Goal: Task Accomplishment & Management: Use online tool/utility

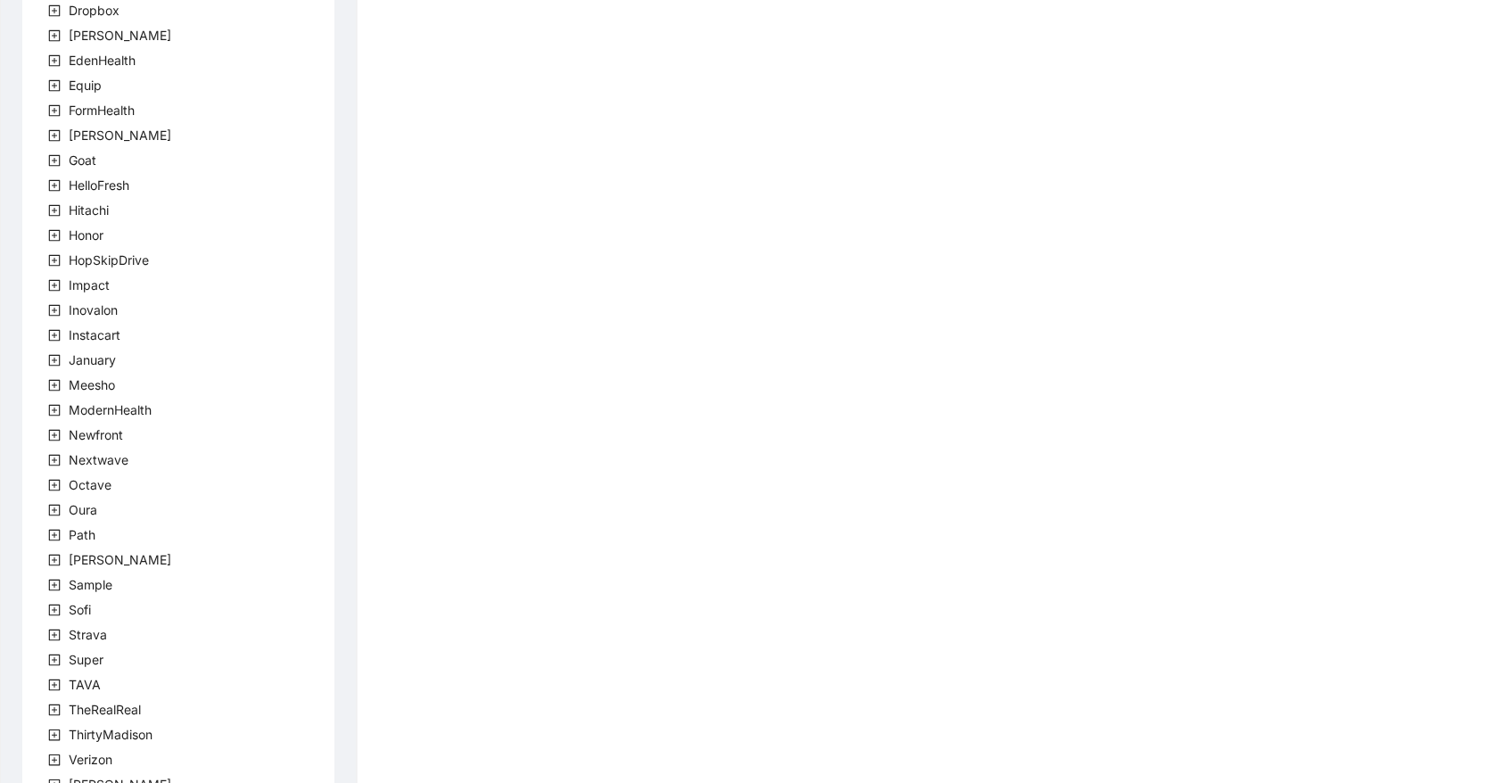
scroll to position [372, 0]
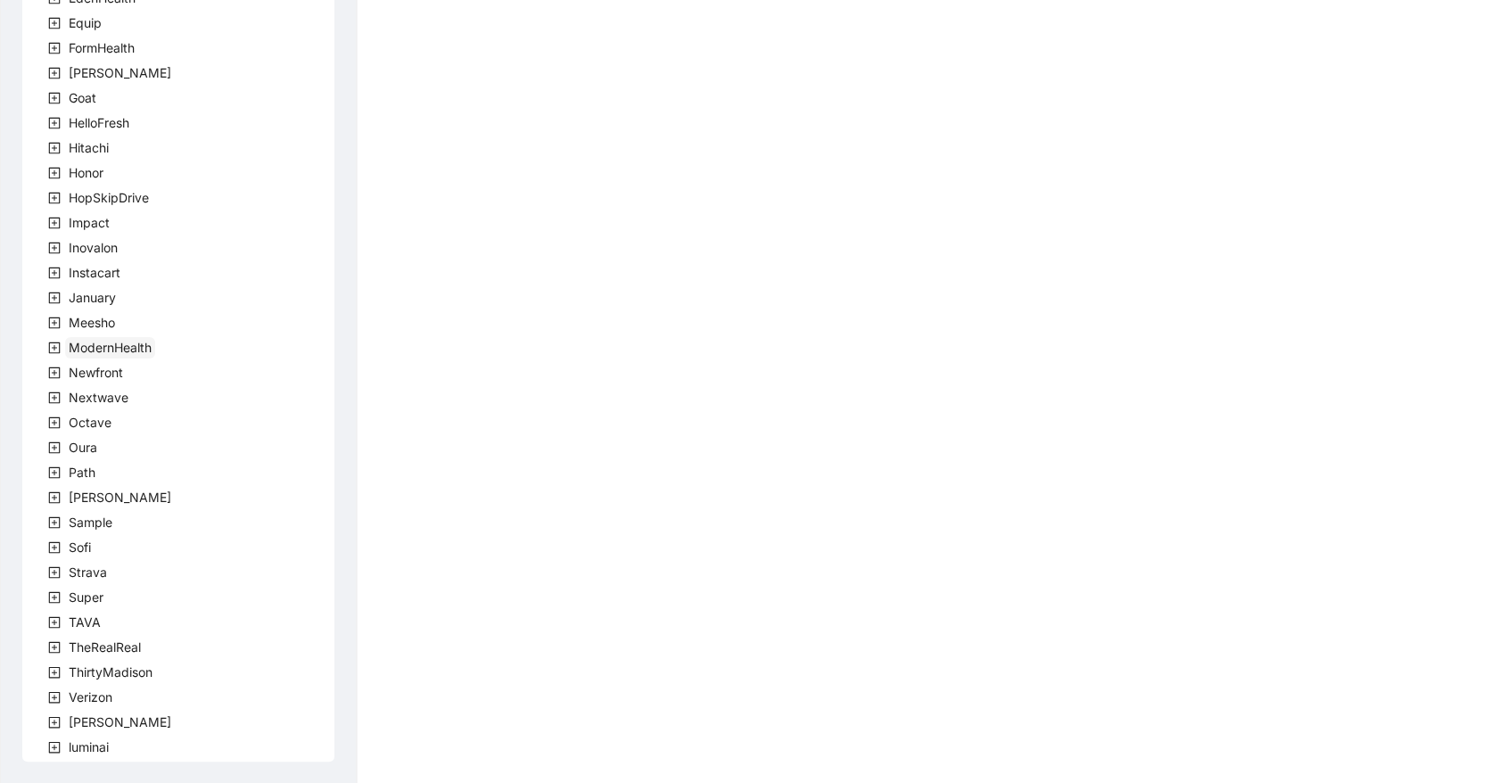
click at [133, 349] on span "ModernHealth" at bounding box center [110, 347] width 83 height 15
click at [112, 370] on span "team" at bounding box center [104, 372] width 29 height 15
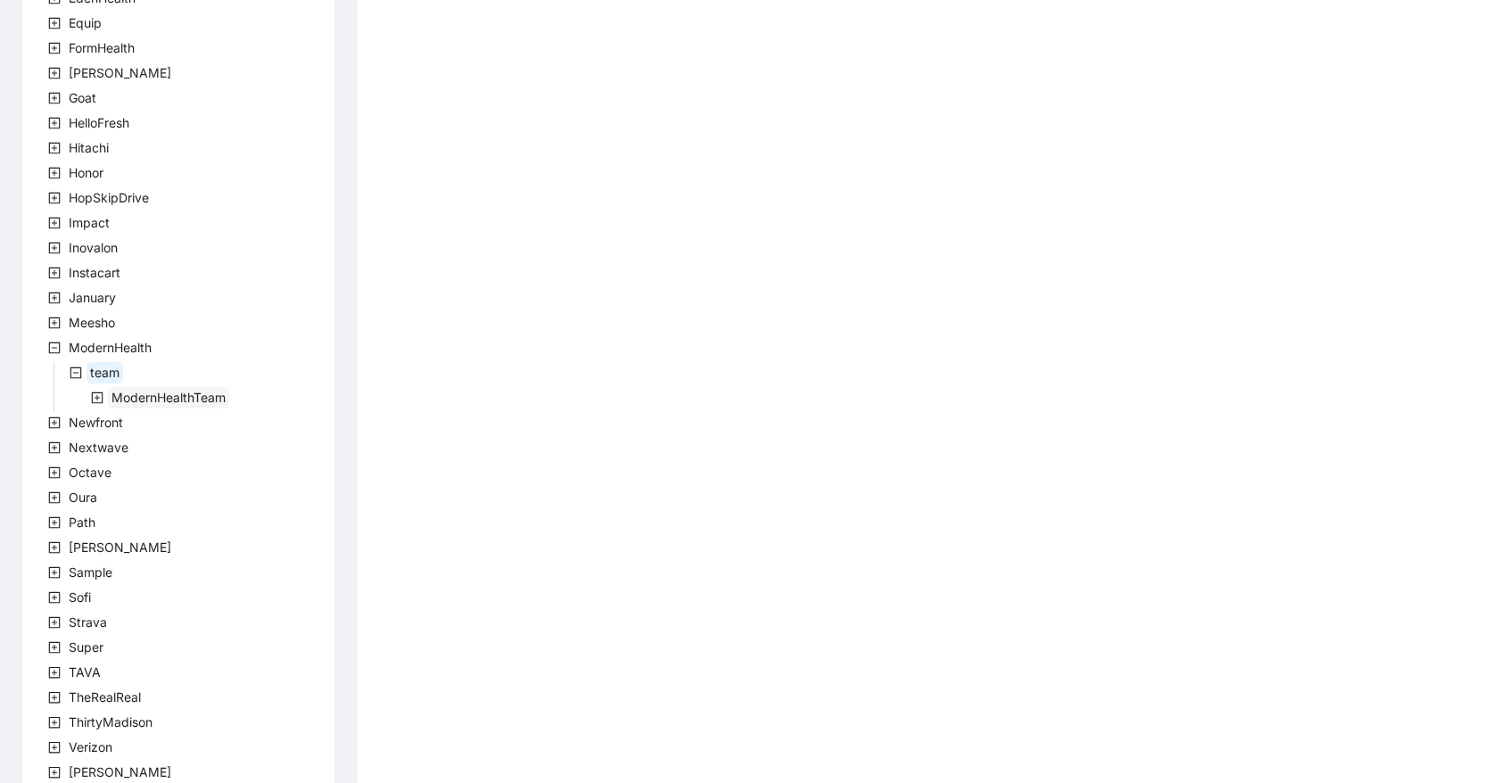
click at [114, 397] on span "ModernHealthTeam" at bounding box center [169, 397] width 114 height 15
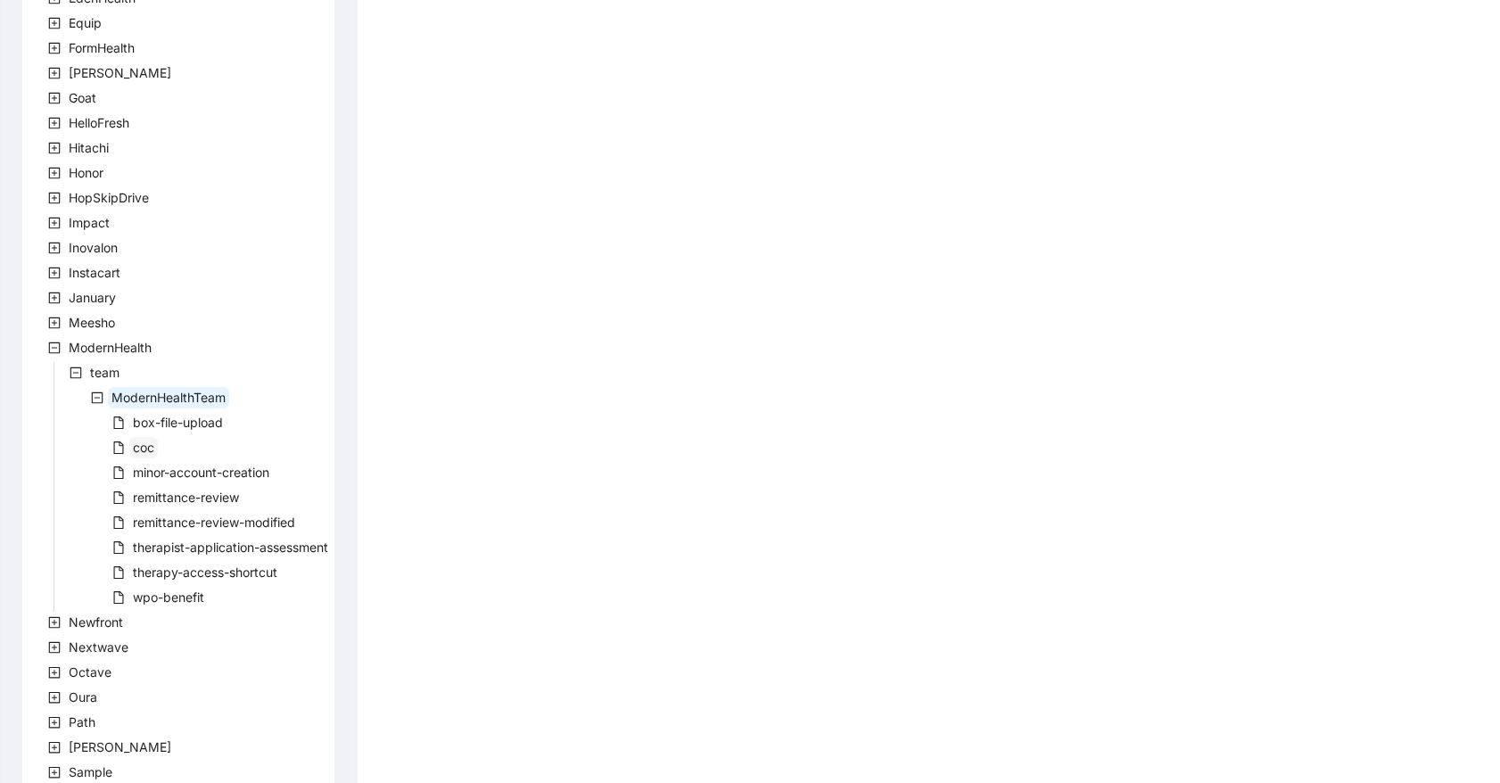
click at [157, 438] on span "coc" at bounding box center [143, 447] width 29 height 21
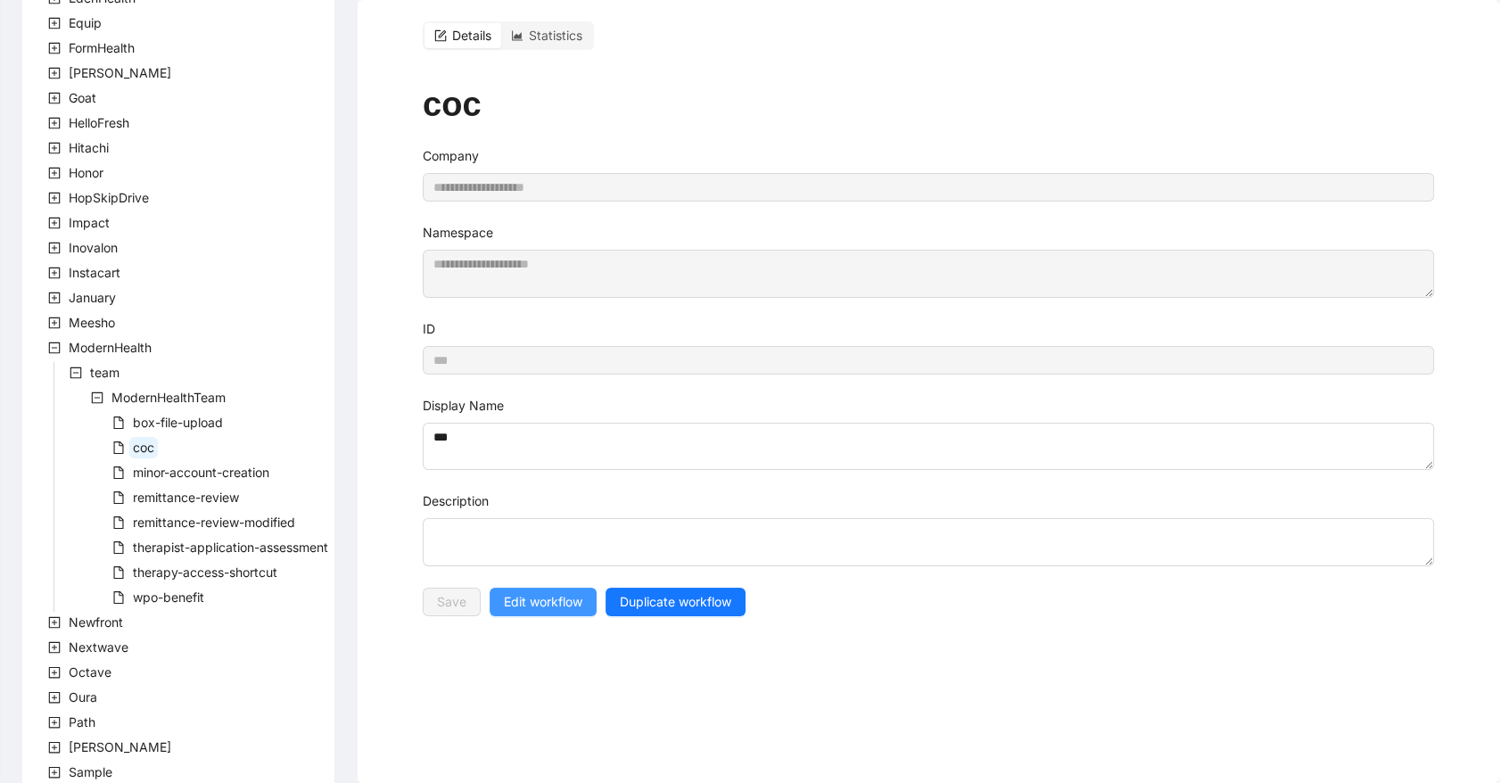
click at [568, 612] on button "Edit workflow" at bounding box center [543, 602] width 107 height 29
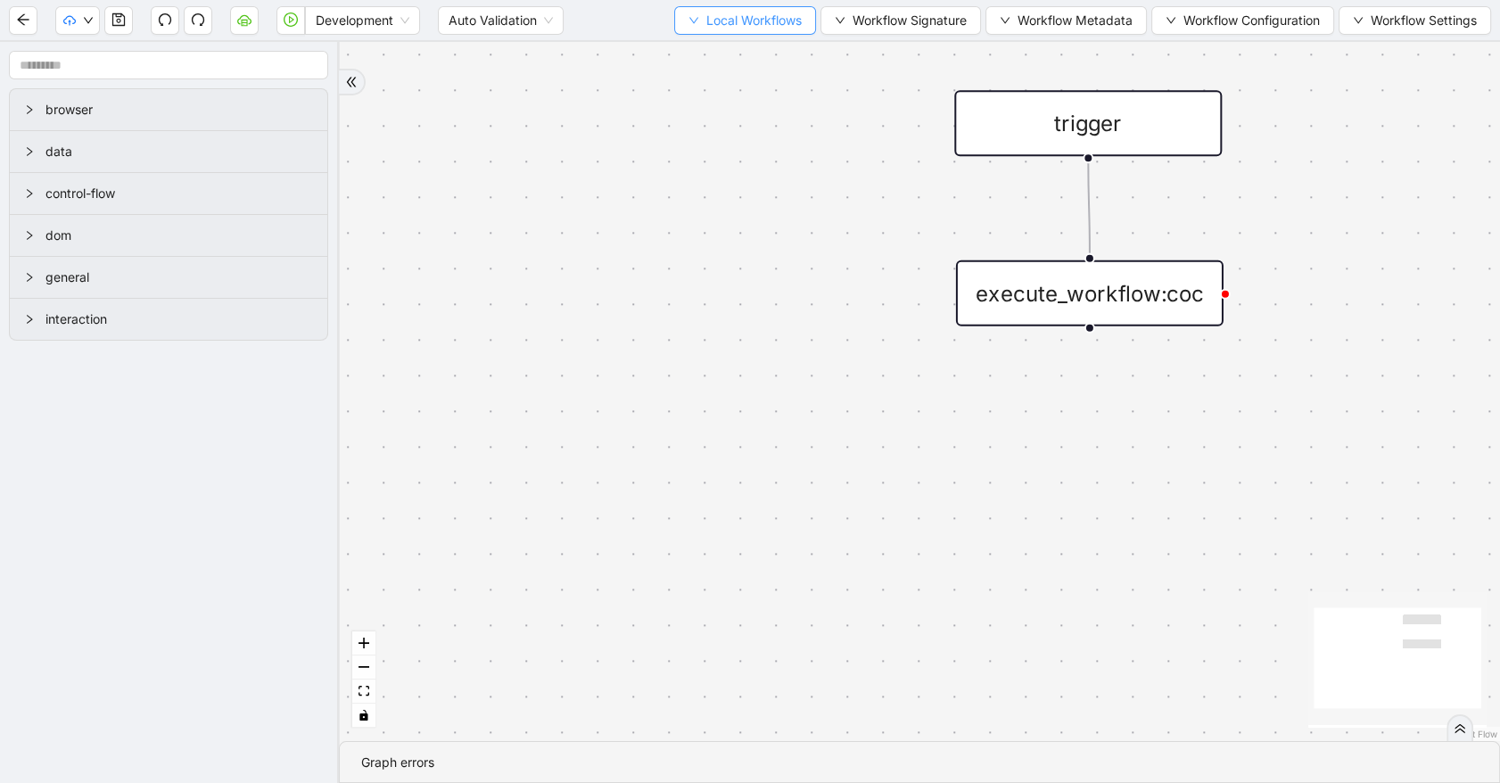
click at [749, 30] on button "Local Workflows" at bounding box center [745, 20] width 142 height 29
click at [759, 47] on span "Select" at bounding box center [738, 55] width 116 height 20
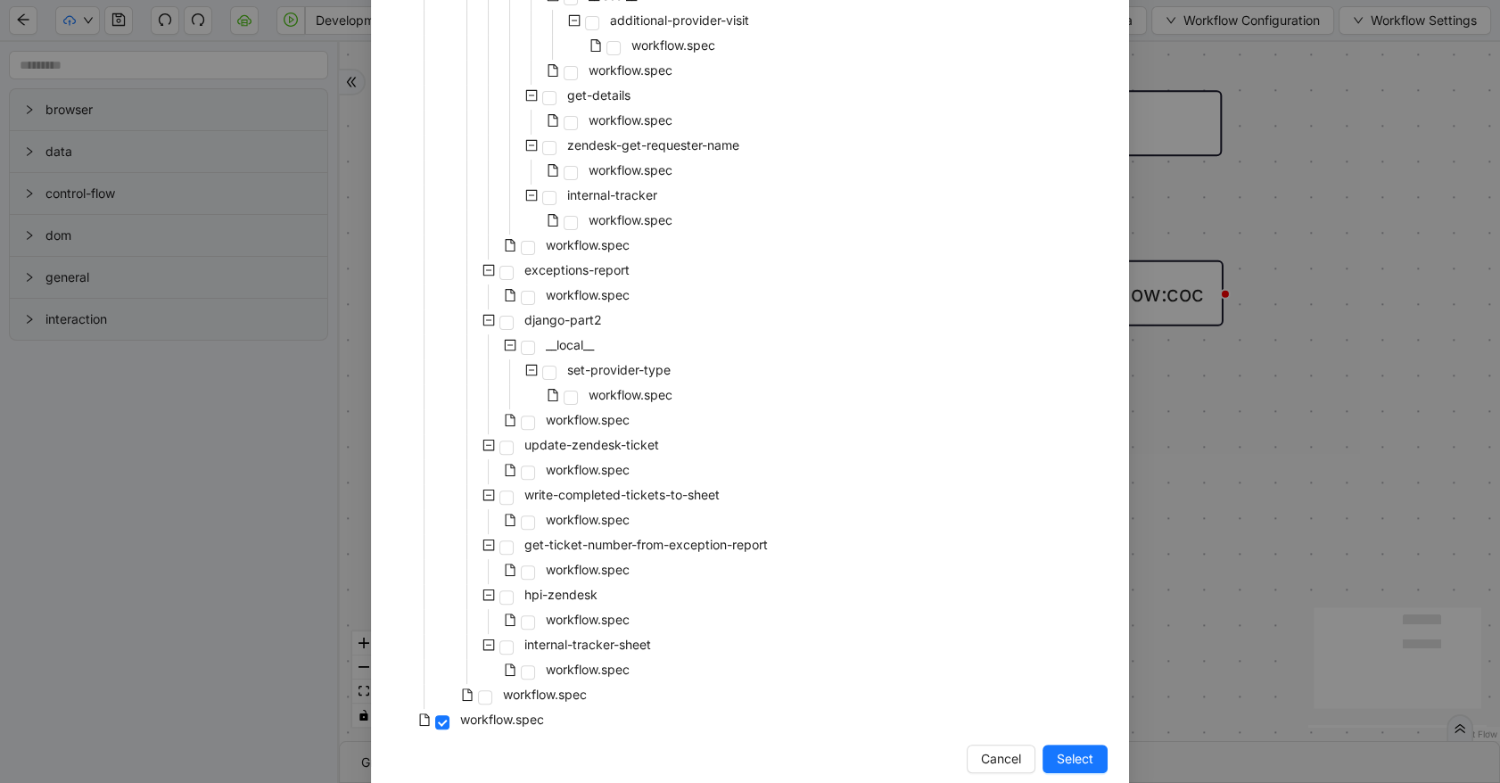
scroll to position [654, 0]
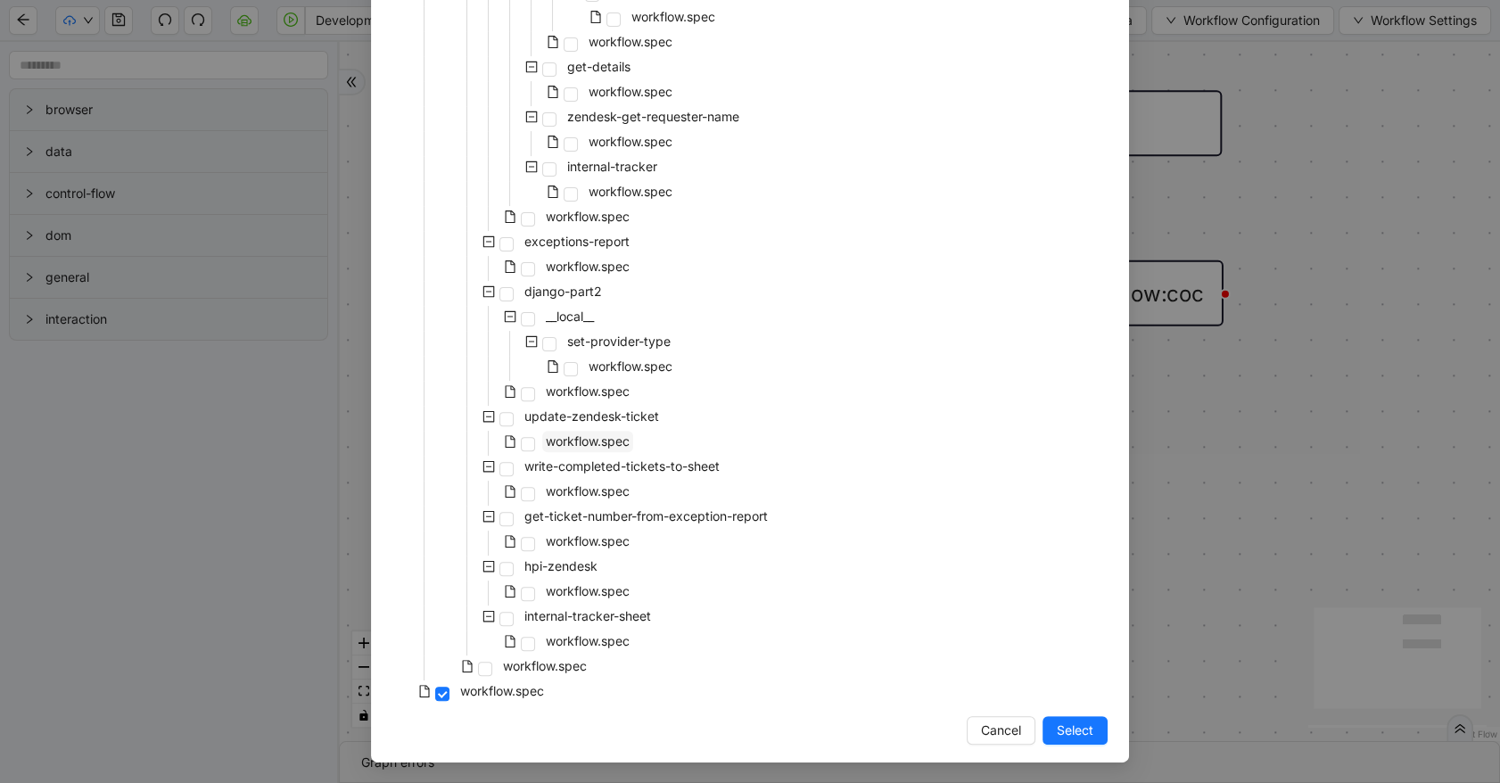
click at [608, 431] on span "workflow.spec" at bounding box center [587, 441] width 91 height 21
click at [1058, 732] on span "Select" at bounding box center [1075, 731] width 37 height 20
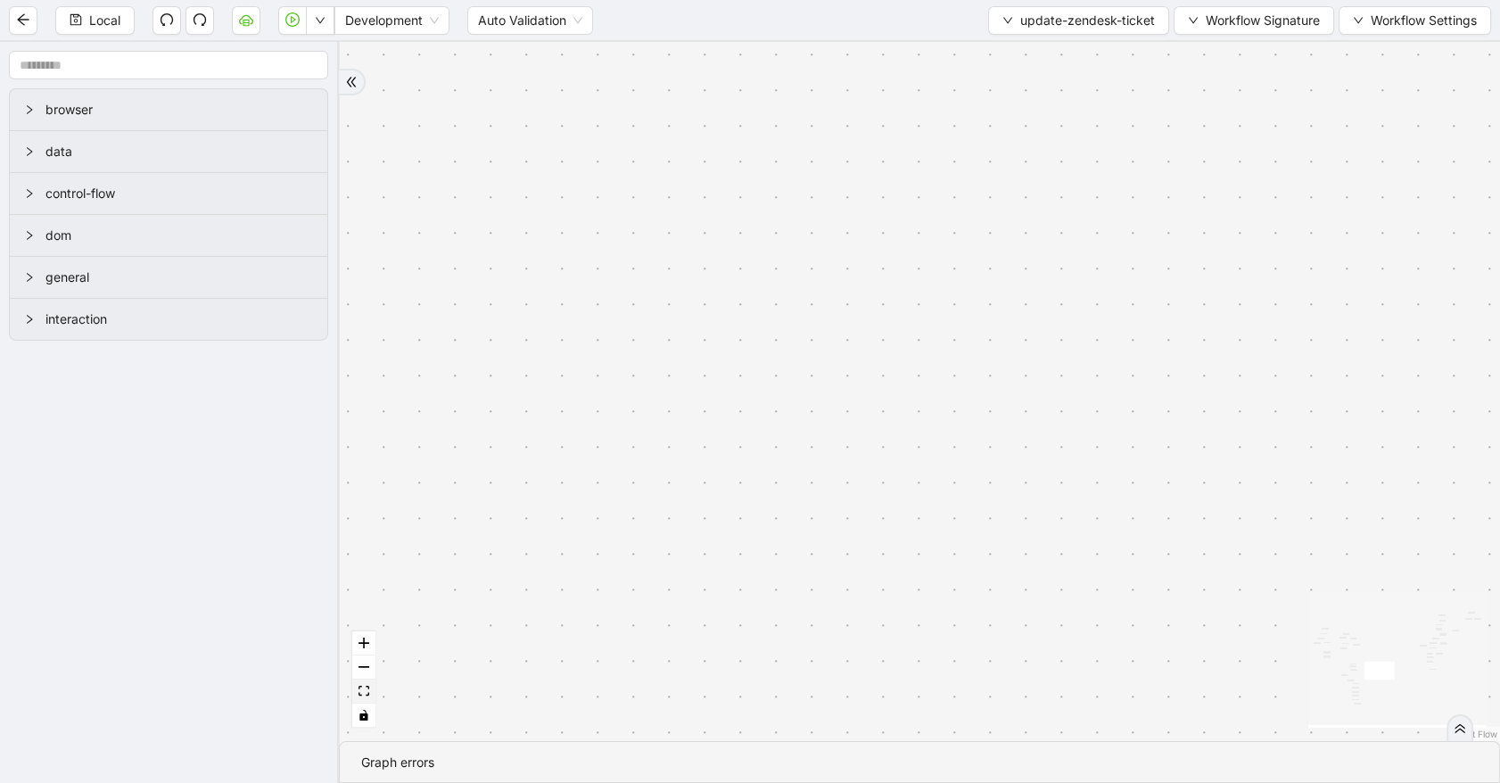
click at [367, 693] on icon "fit view" at bounding box center [364, 691] width 11 height 10
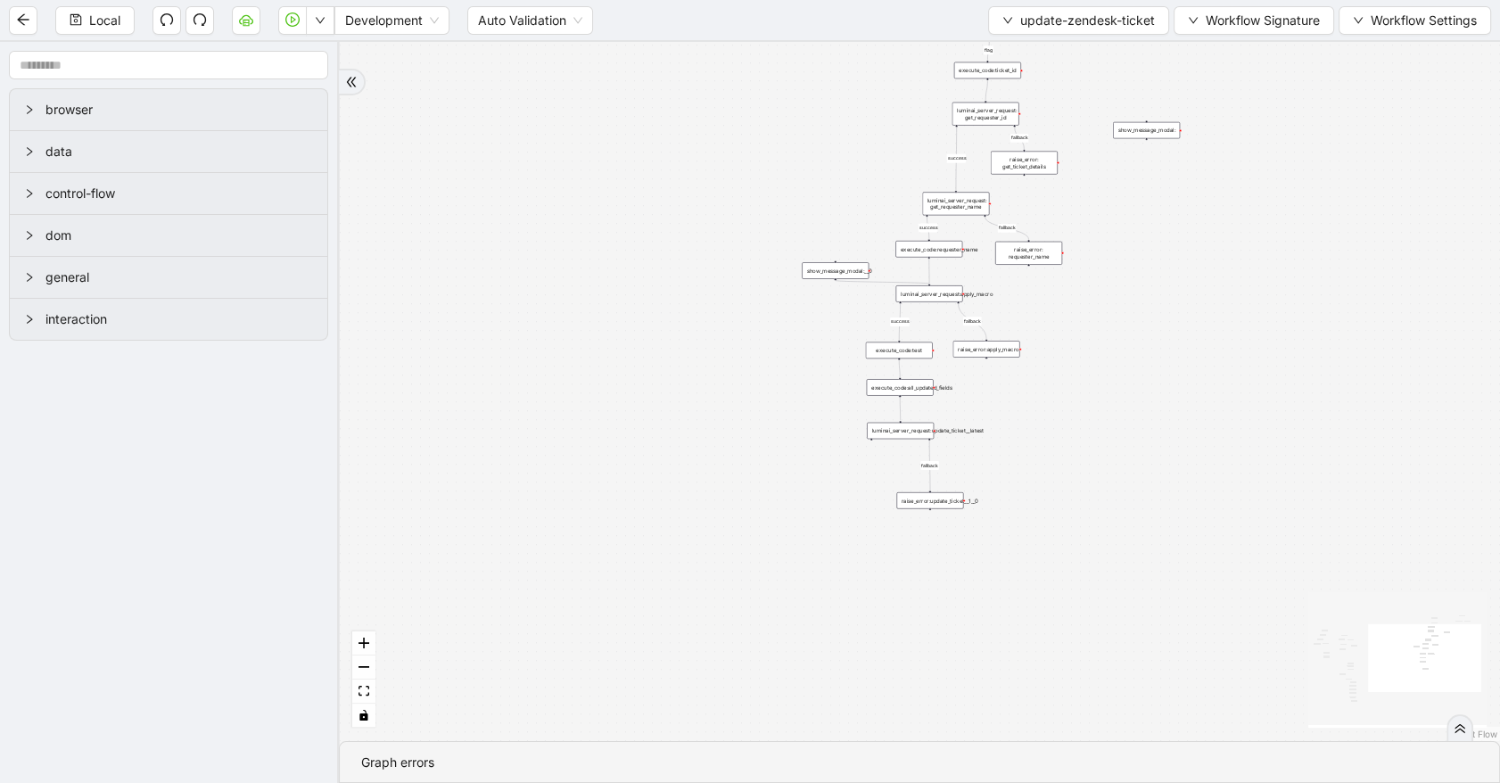
drag, startPoint x: 995, startPoint y: 390, endPoint x: 472, endPoint y: 382, distance: 522.8
click at [474, 384] on div "fallback fallback success fallback success success fallback fallback success fa…" at bounding box center [919, 391] width 1161 height 699
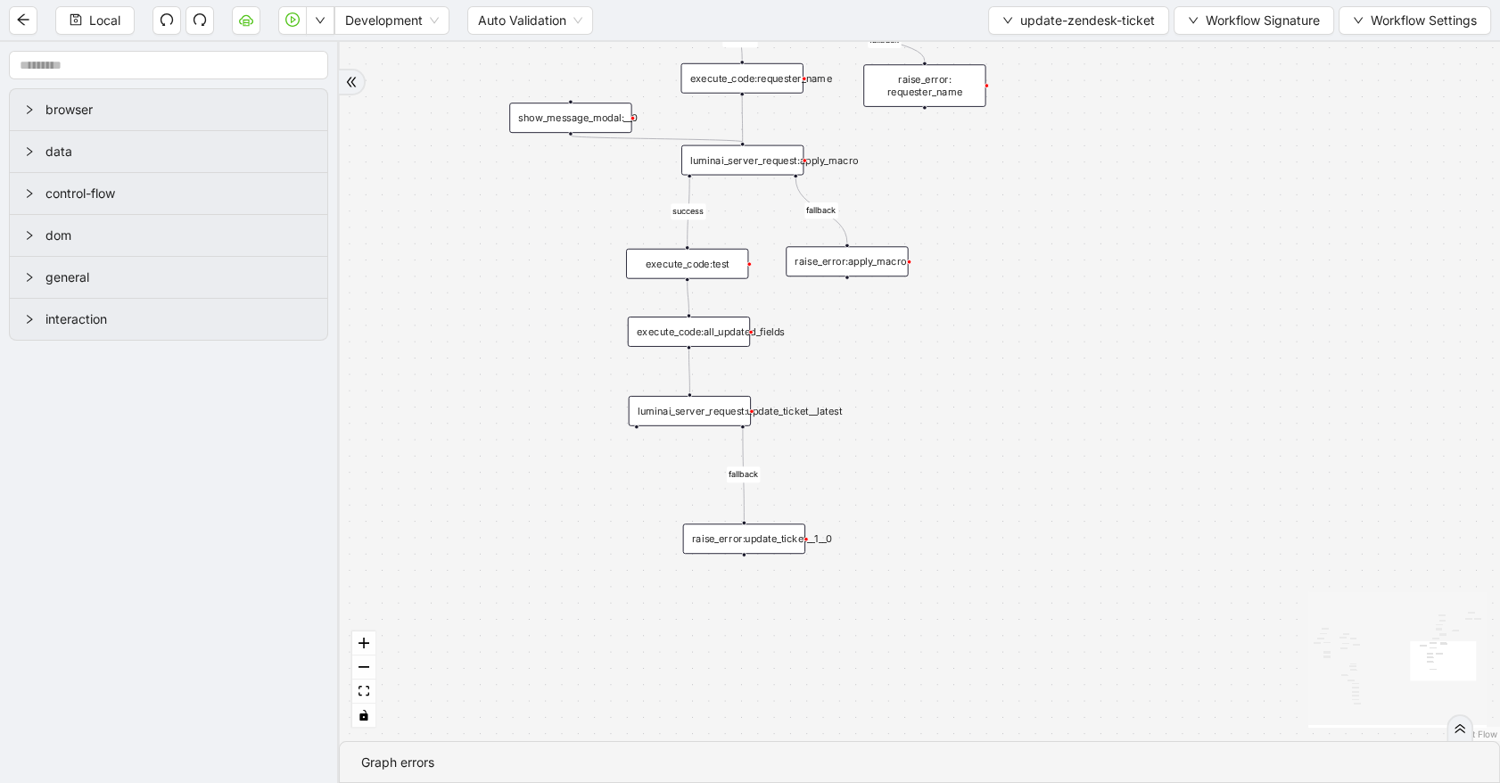
click at [729, 415] on div "luminai_server_request:update_ticket__latest" at bounding box center [690, 411] width 122 height 30
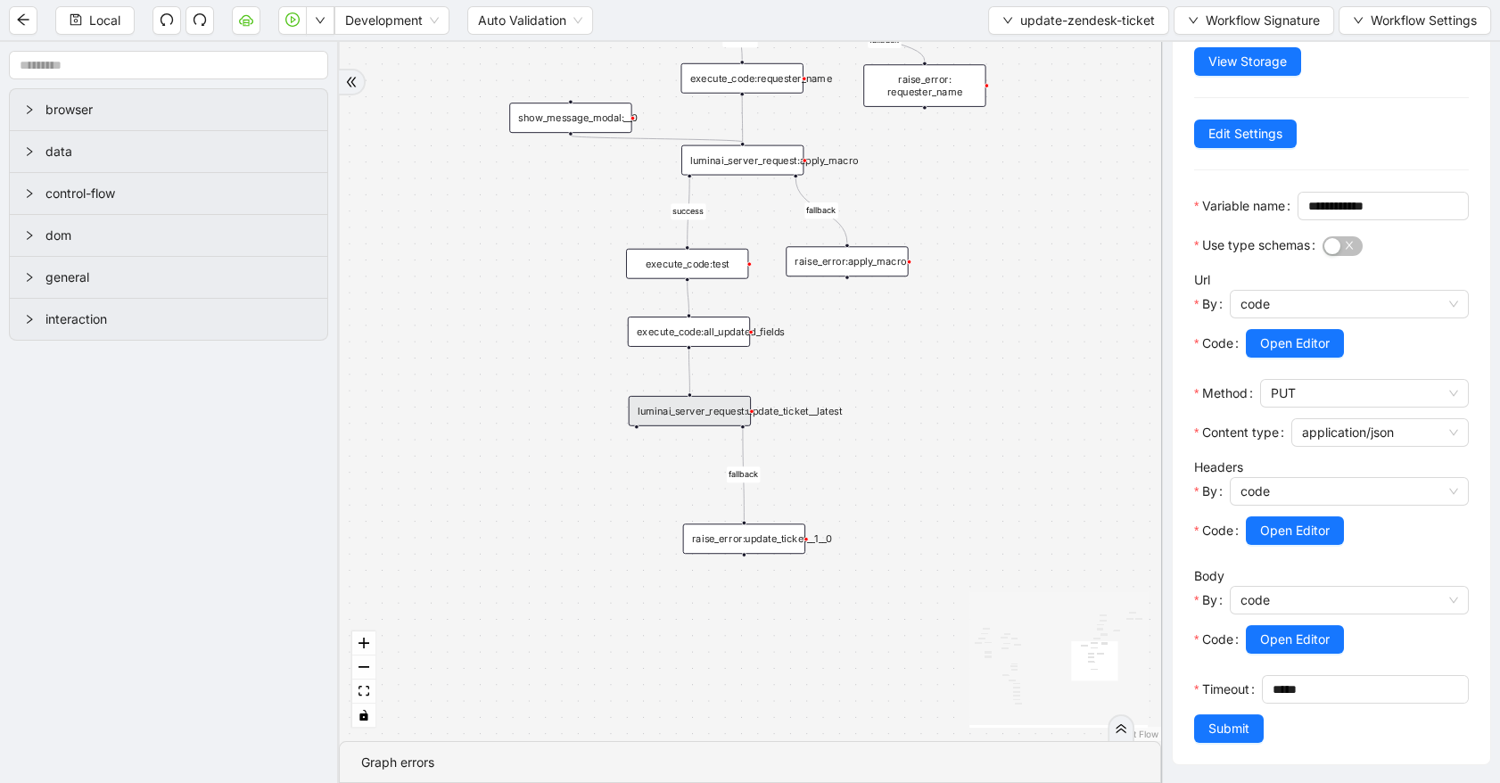
scroll to position [195, 0]
click at [1306, 630] on span "Open Editor" at bounding box center [1295, 640] width 70 height 20
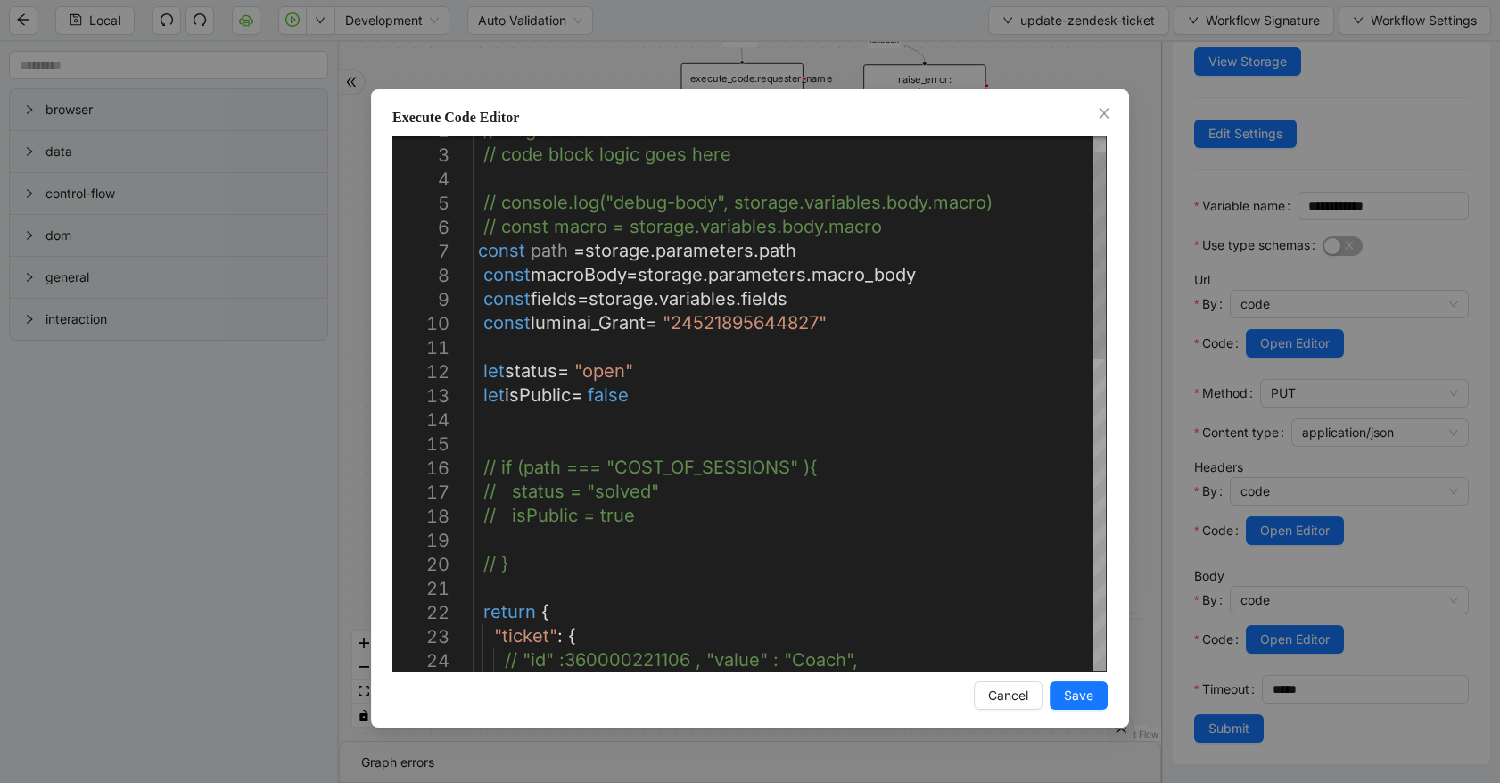
scroll to position [0, 0]
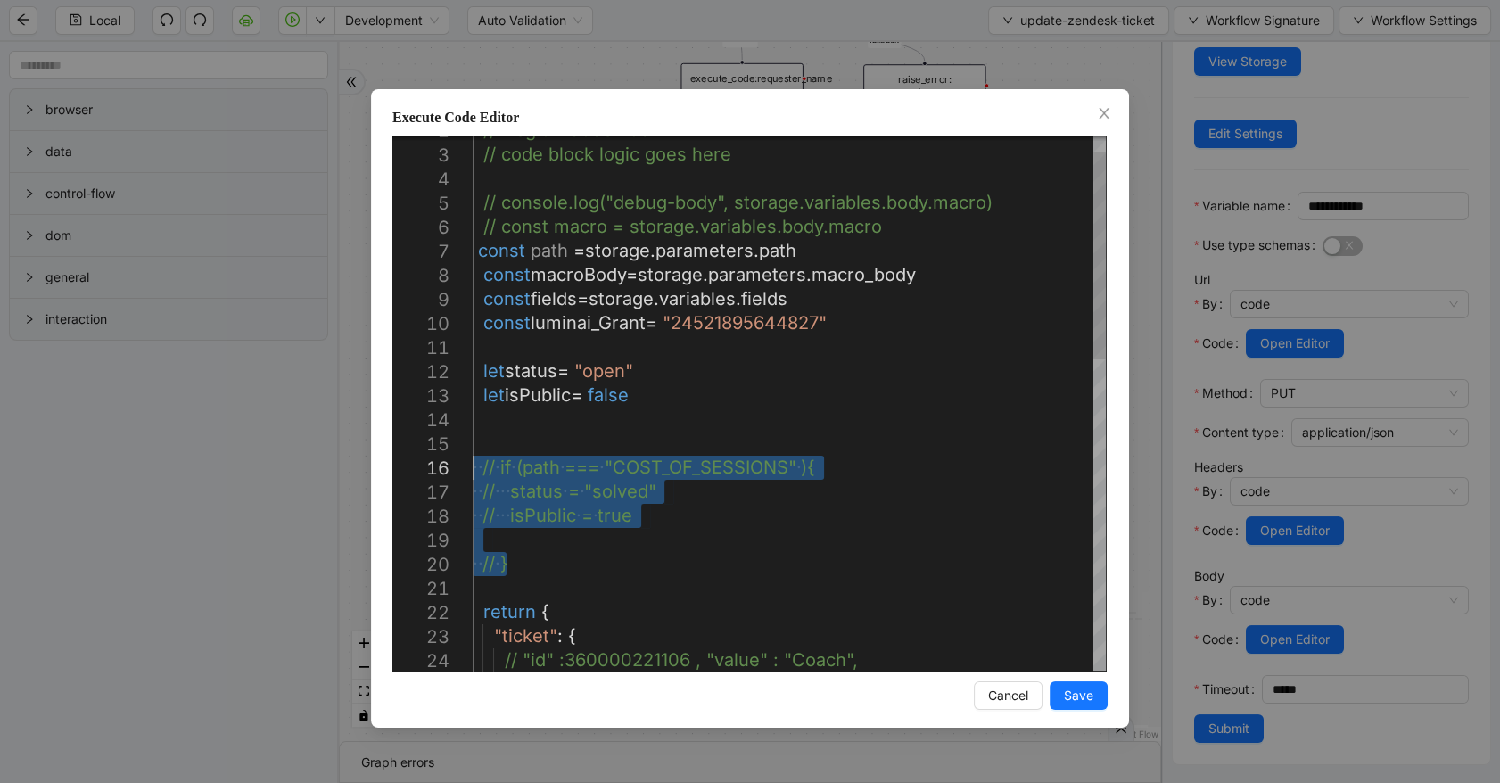
drag, startPoint x: 556, startPoint y: 565, endPoint x: 438, endPoint y: 463, distance: 155.6
type textarea "**********"
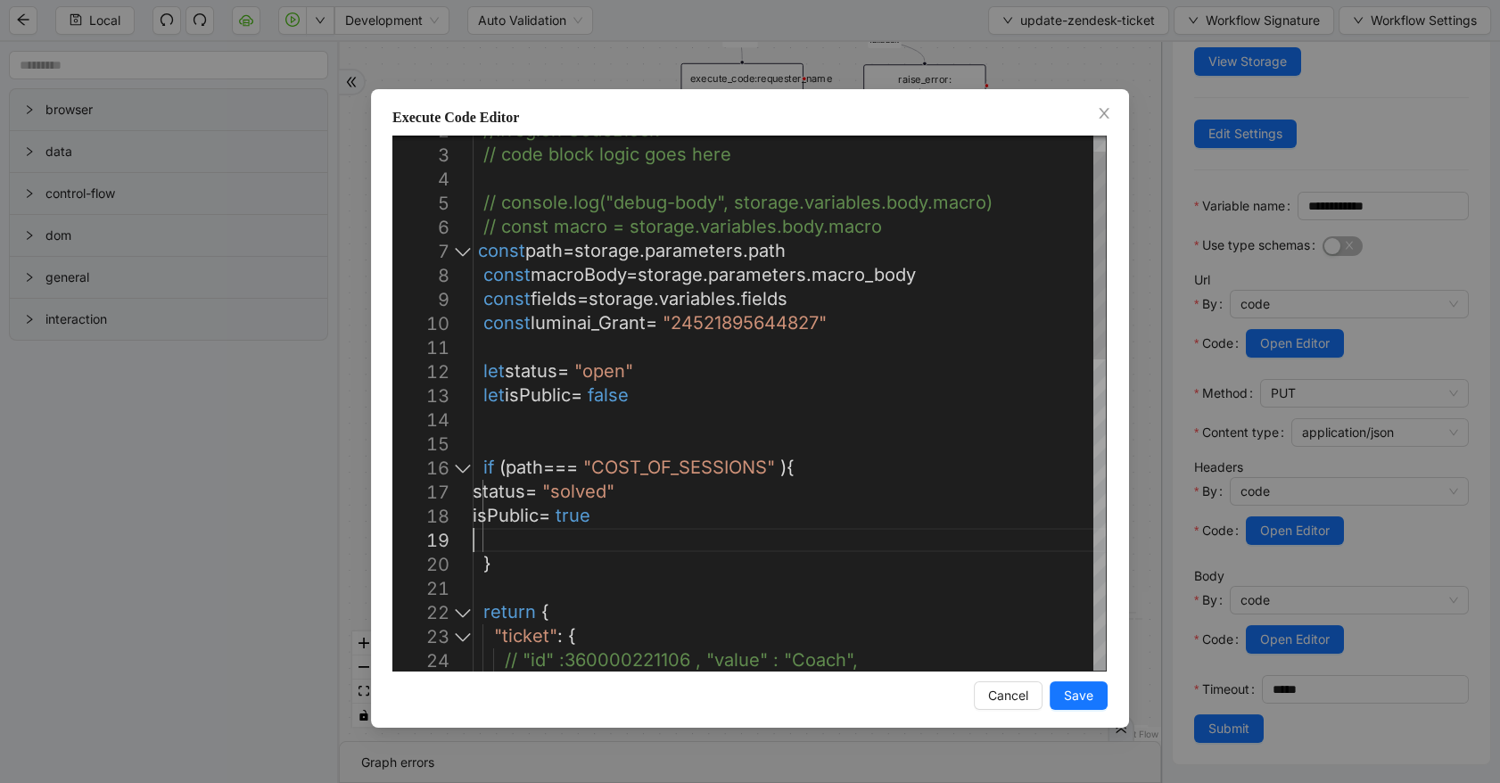
click at [674, 529] on div "//#region CodeBlock // code block logic goes here // console.log("debug-body", …" at bounding box center [789, 784] width 633 height 1378
click at [1087, 700] on span "Save" at bounding box center [1078, 696] width 29 height 20
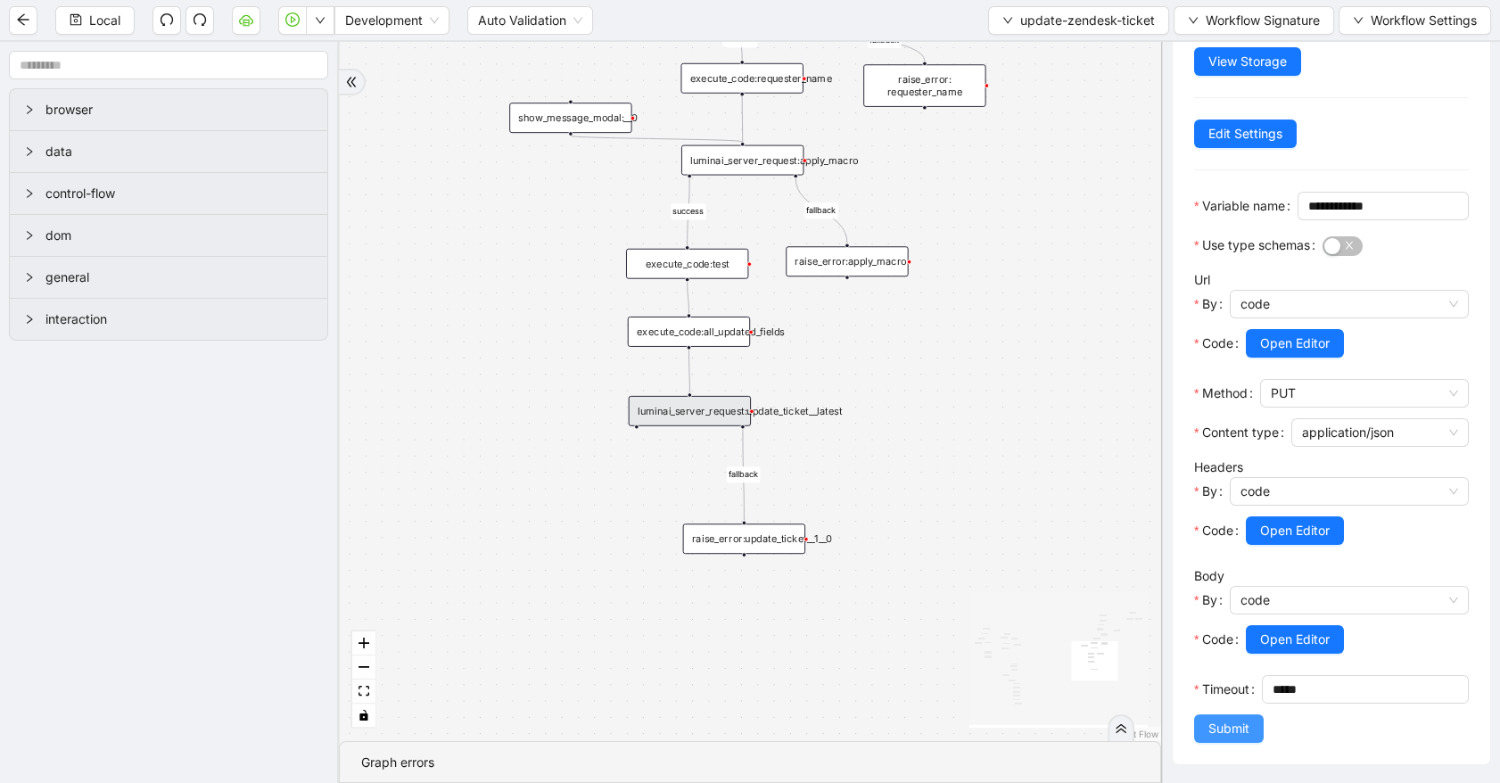
click at [1222, 722] on span "Submit" at bounding box center [1229, 729] width 41 height 20
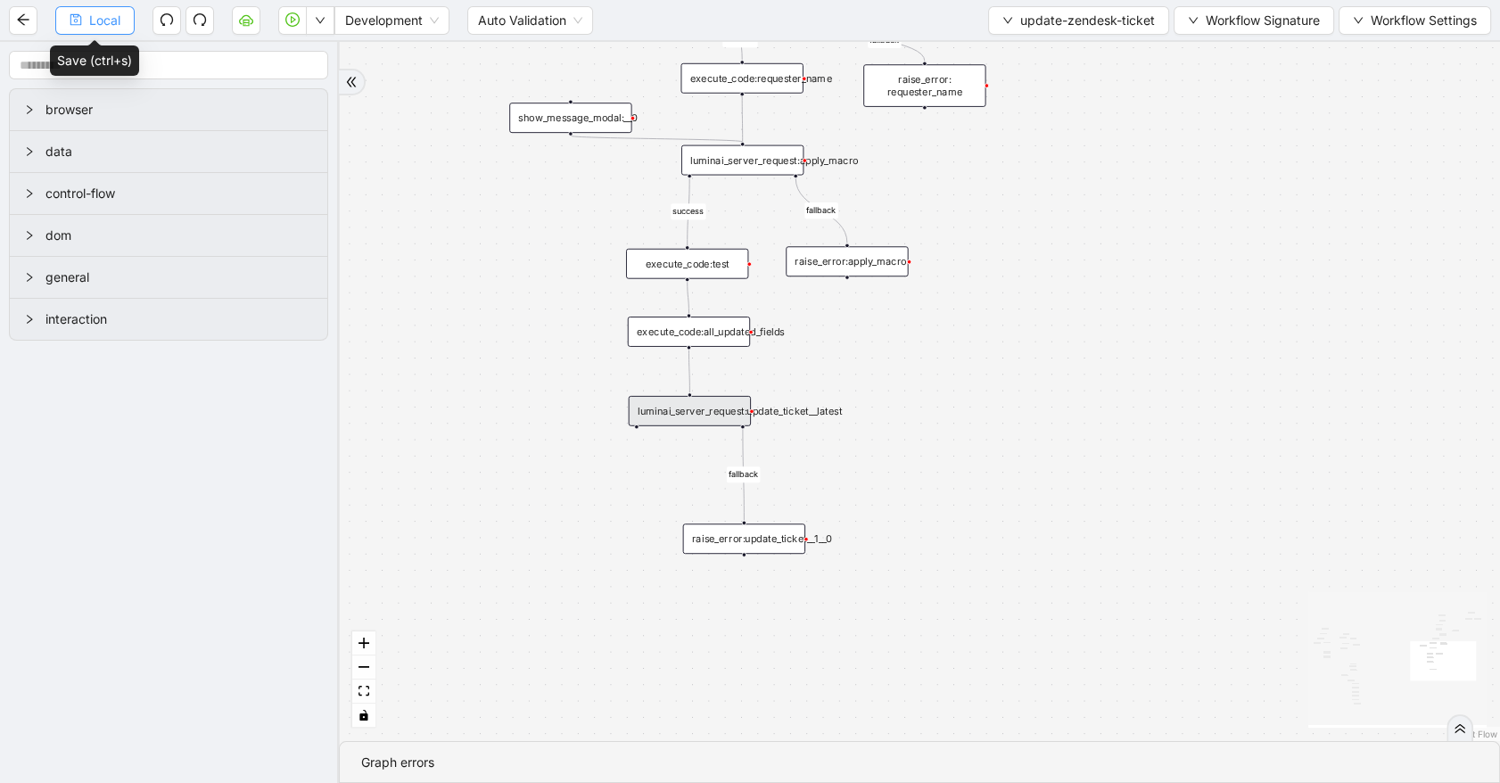
click at [90, 26] on span "Local" at bounding box center [104, 21] width 31 height 20
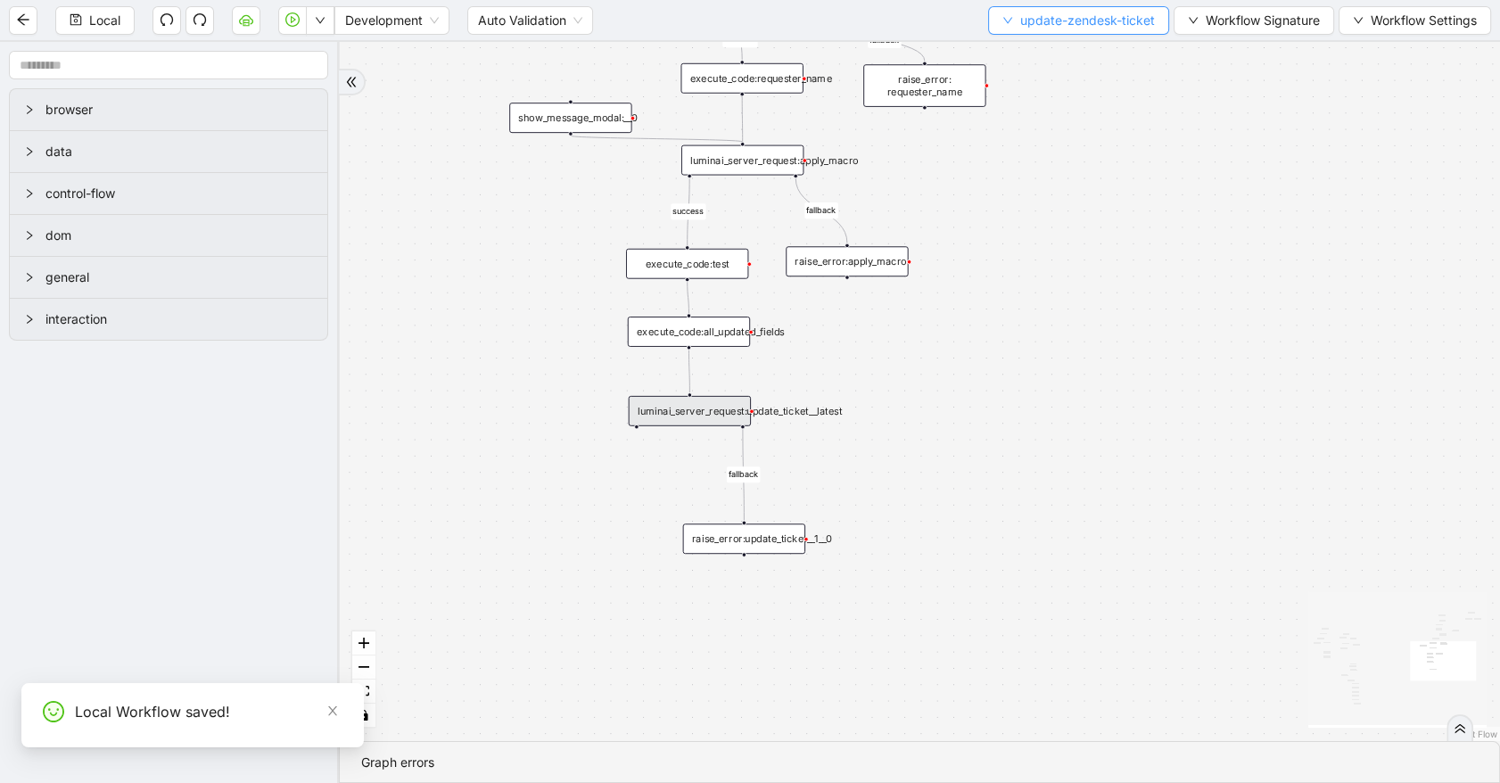
click at [1046, 27] on span "update-zendesk-ticket" at bounding box center [1088, 21] width 135 height 20
click at [1069, 52] on span "Select" at bounding box center [1077, 55] width 153 height 20
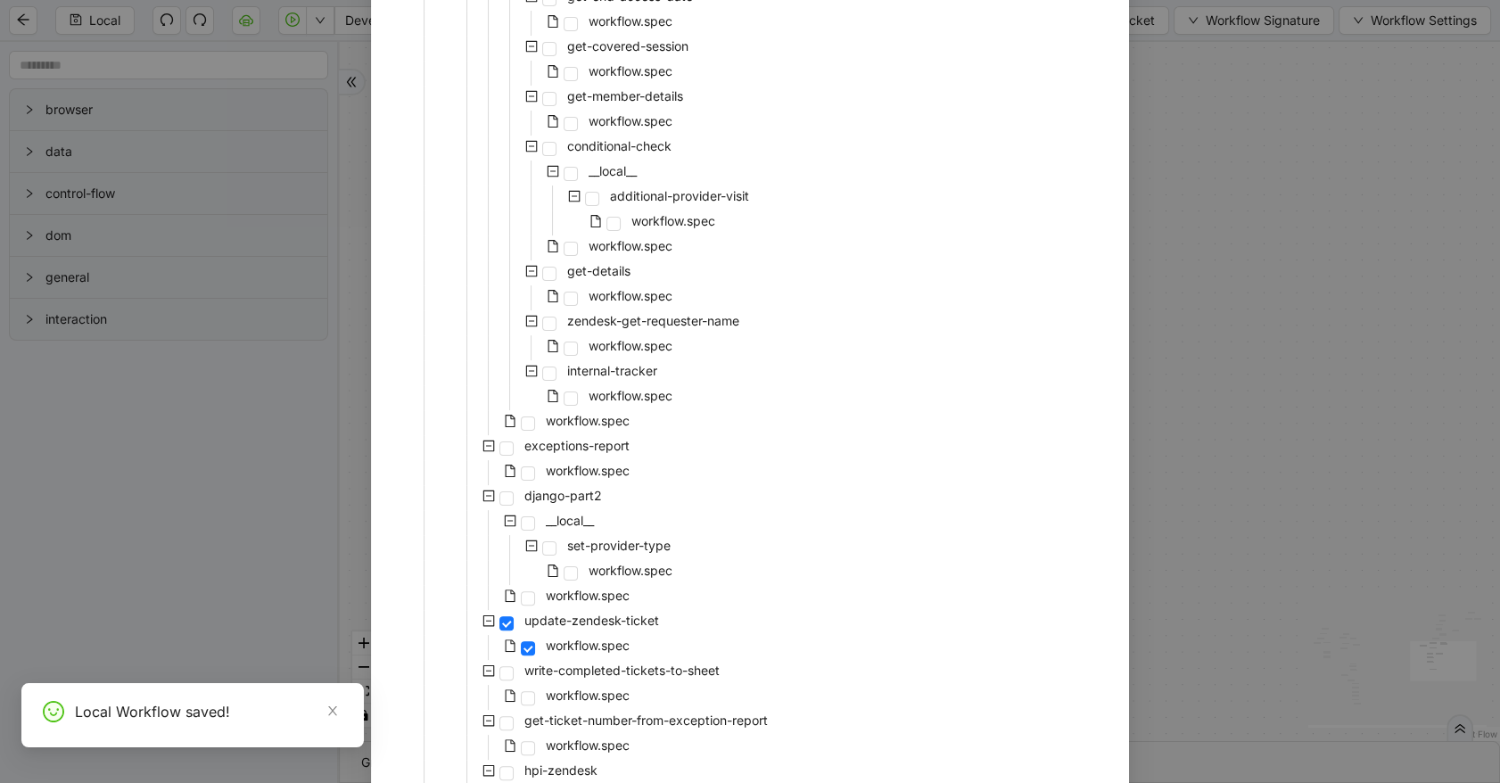
scroll to position [654, 0]
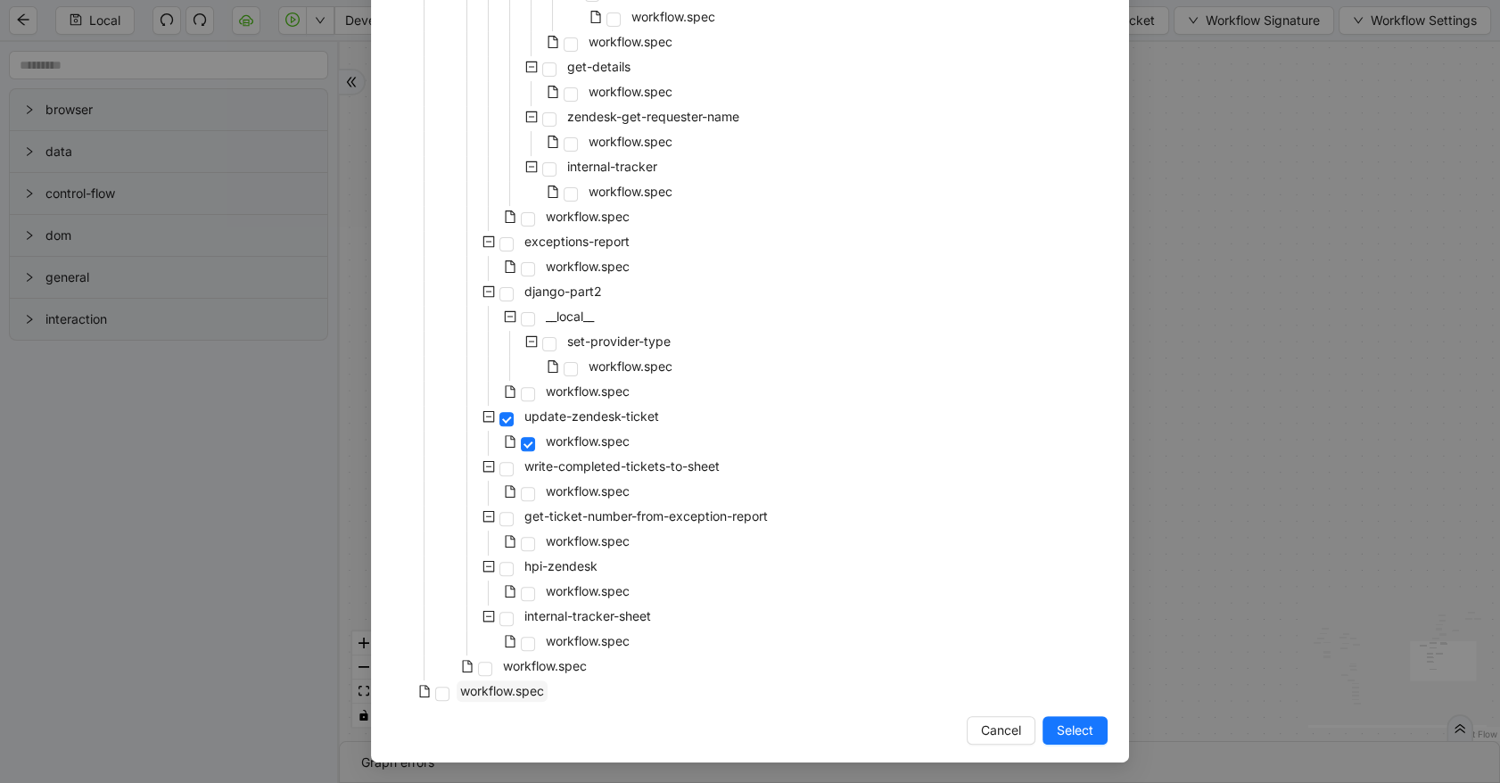
click at [464, 693] on span "workflow.spec" at bounding box center [502, 690] width 84 height 15
click at [1057, 730] on span "Select" at bounding box center [1075, 731] width 37 height 20
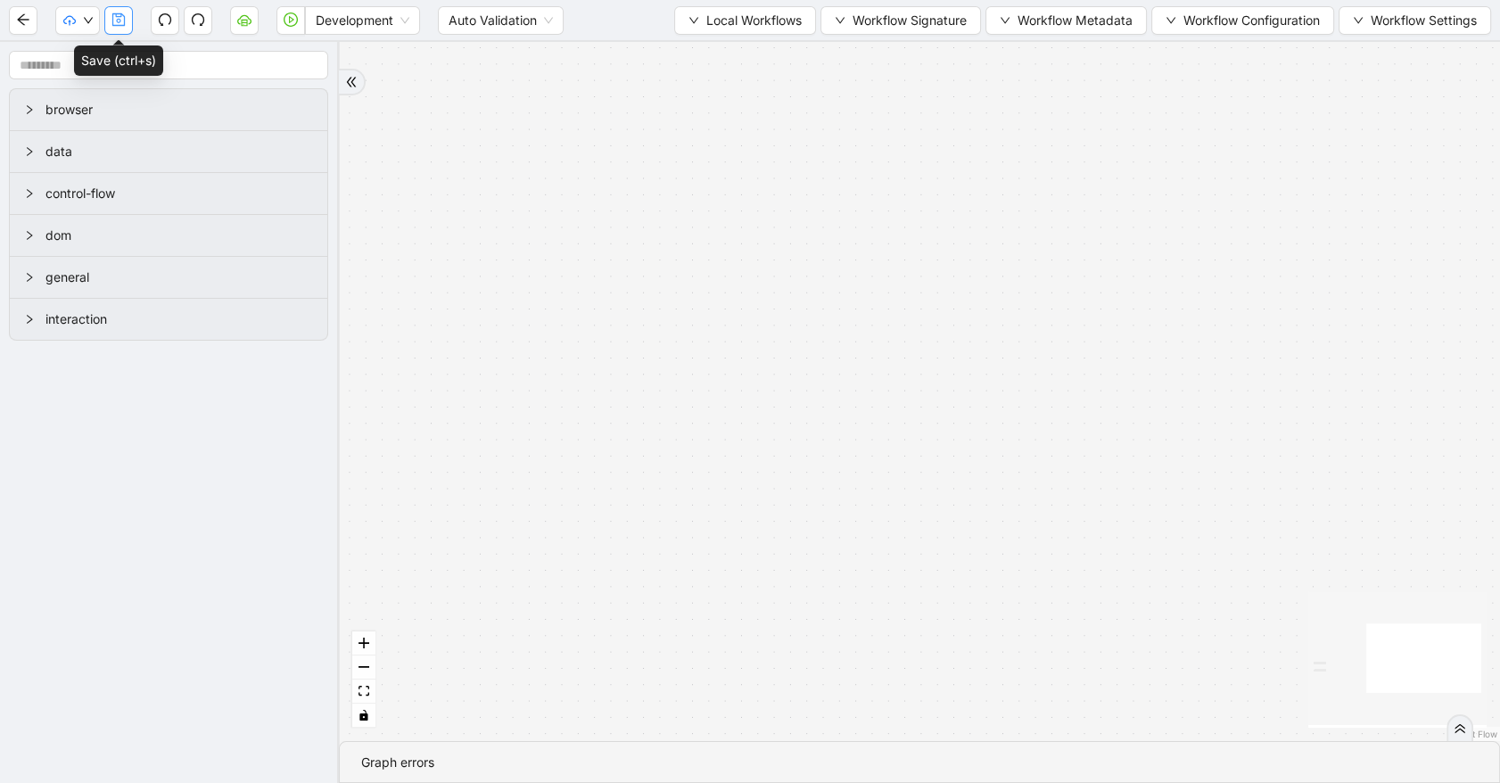
click at [126, 22] on button "button" at bounding box center [118, 20] width 29 height 29
click at [330, 9] on span "Development" at bounding box center [363, 20] width 94 height 27
click at [335, 81] on div "Production" at bounding box center [362, 85] width 87 height 20
click at [117, 18] on icon "save" at bounding box center [119, 19] width 14 height 14
click at [93, 12] on button "button" at bounding box center [77, 20] width 45 height 29
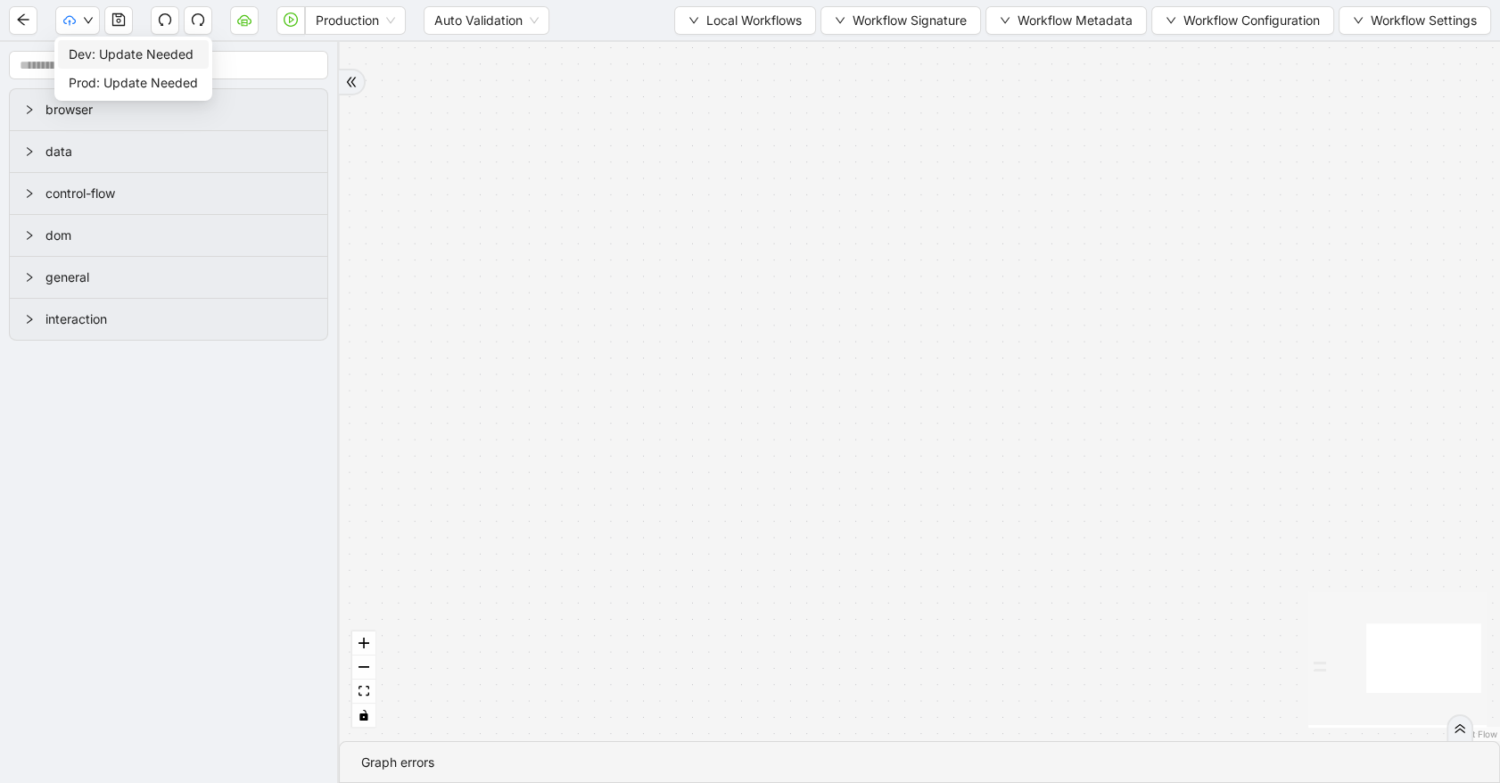
click at [88, 54] on span "Dev: Update Needed" at bounding box center [133, 55] width 129 height 20
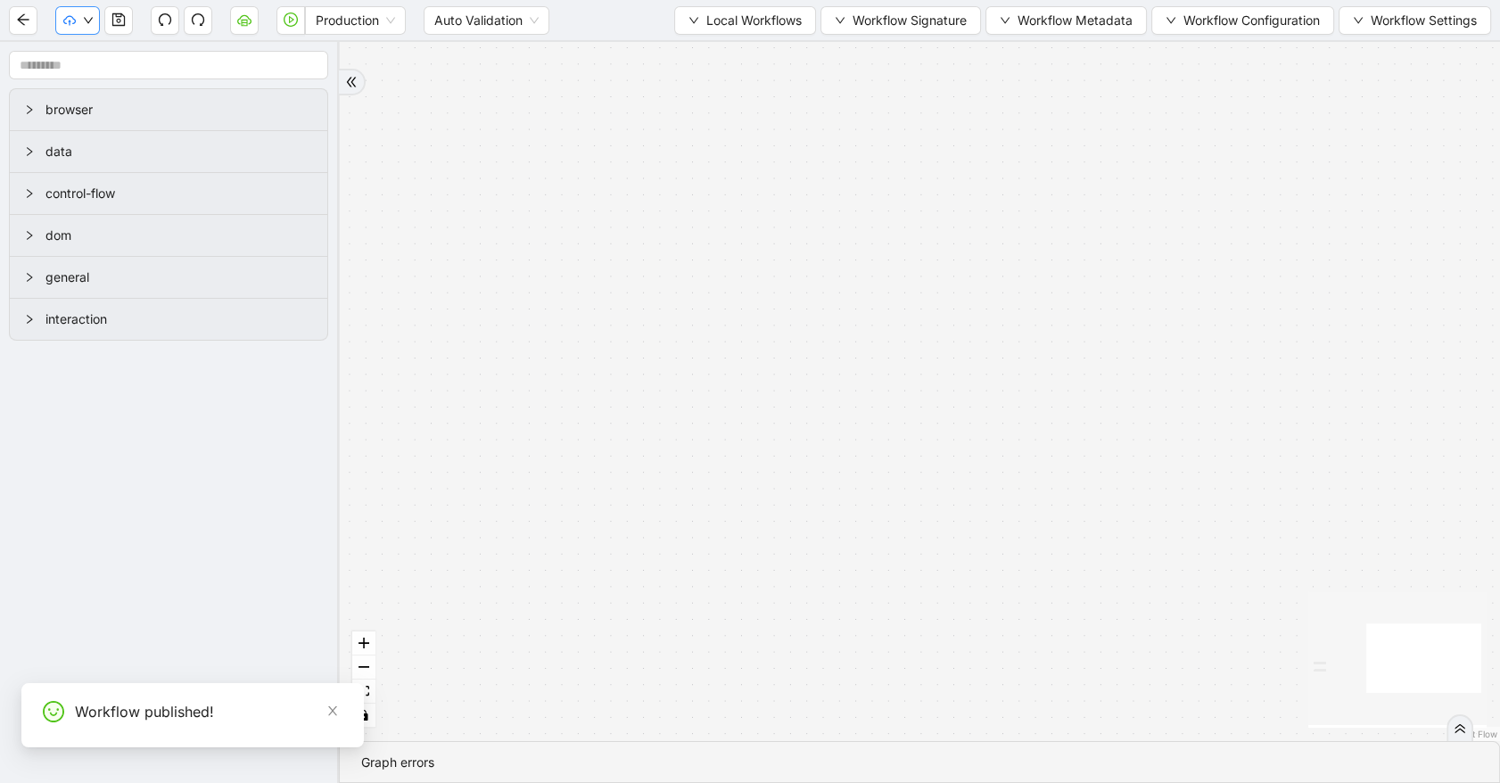
click at [75, 9] on button "button" at bounding box center [77, 20] width 45 height 29
click at [111, 87] on aside "browser data control-flow dom general interaction" at bounding box center [169, 412] width 339 height 741
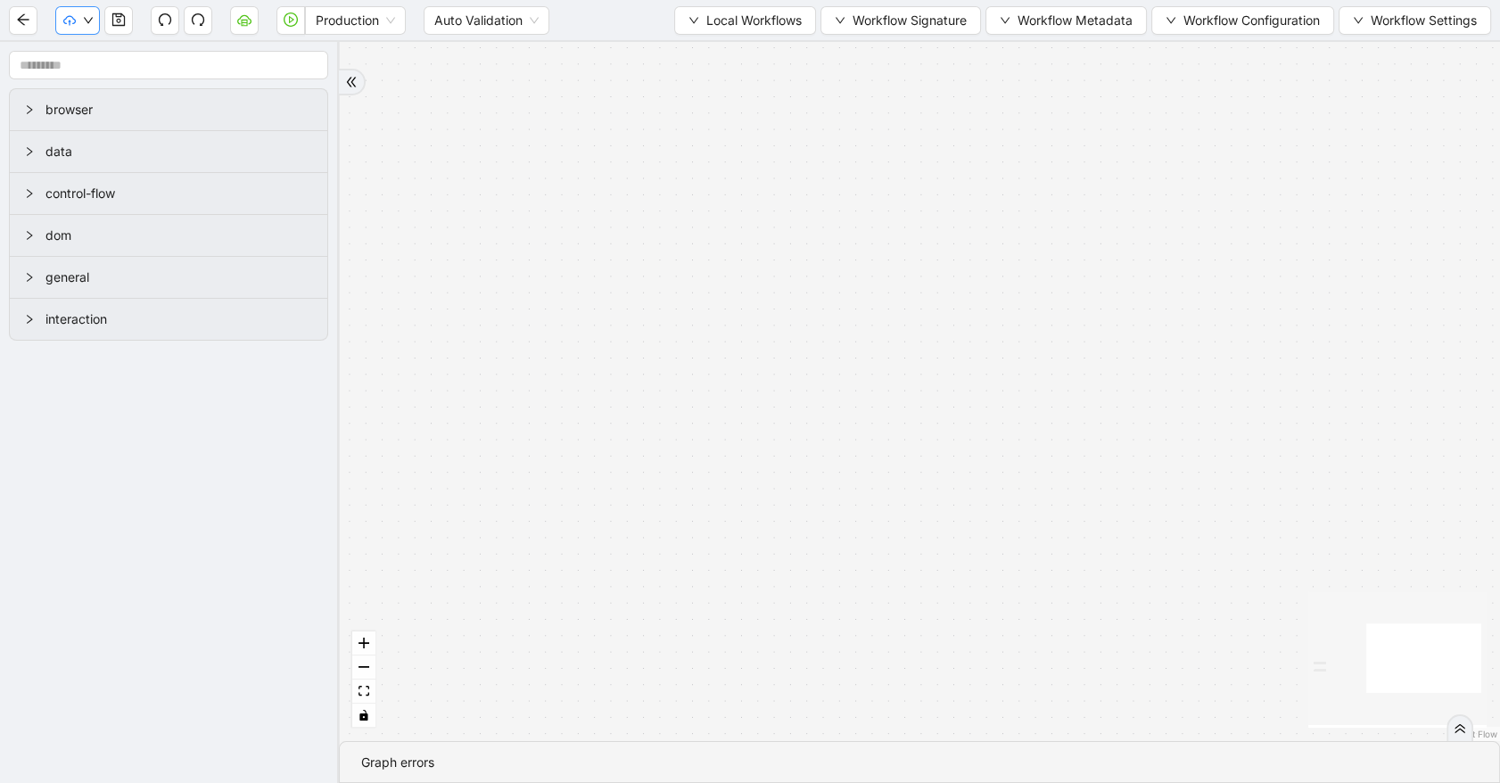
click at [76, 34] on button "button" at bounding box center [77, 20] width 45 height 29
click at [74, 82] on aside "browser data control-flow dom general interaction" at bounding box center [169, 412] width 339 height 741
click at [74, 36] on div "Production Auto Validation Local Workflows Workflow Signature Workflow Metadata…" at bounding box center [750, 20] width 1500 height 40
click at [74, 28] on button "button" at bounding box center [77, 20] width 45 height 29
click at [94, 98] on ul "Dev: Latest Prod: Update Needed" at bounding box center [133, 69] width 158 height 64
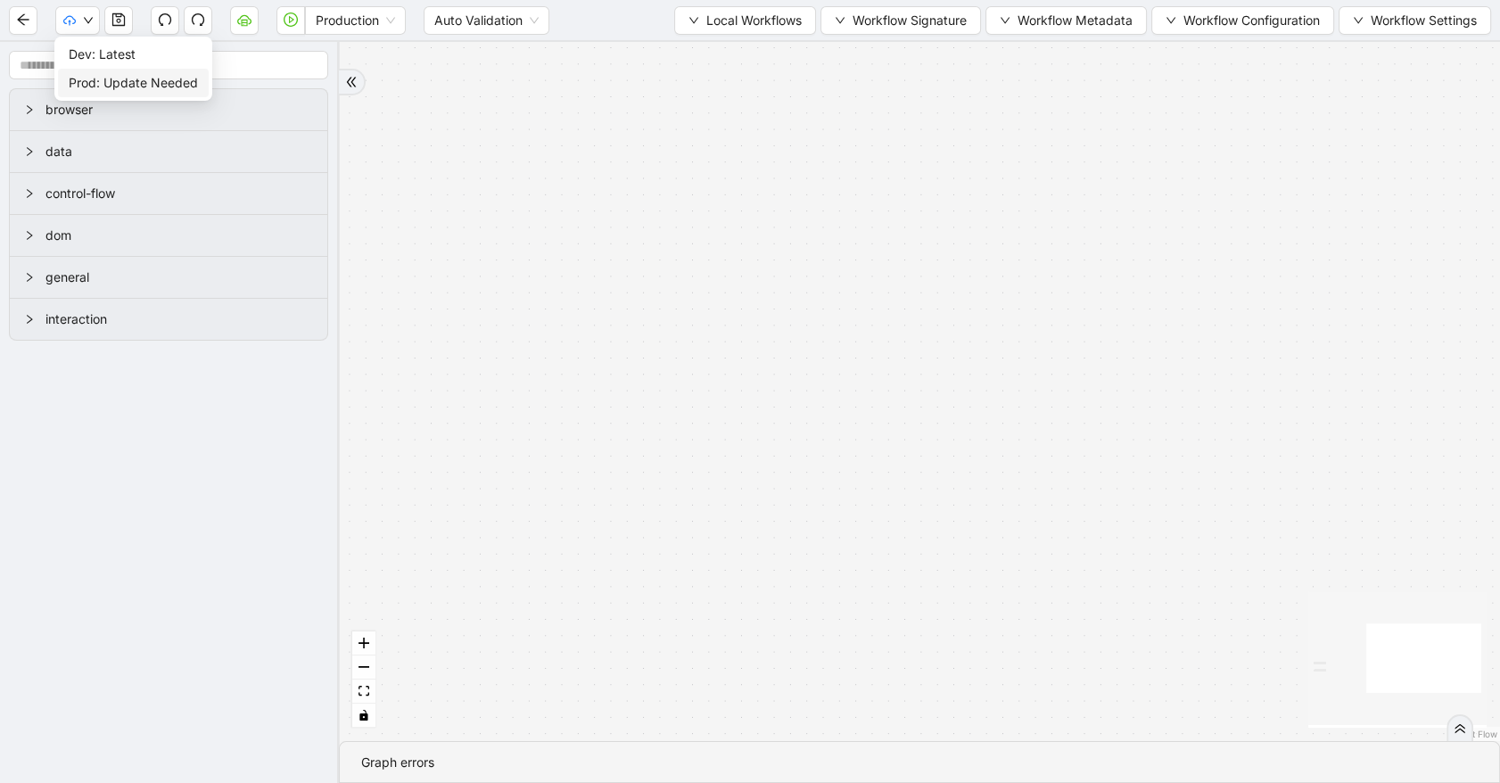
click at [94, 69] on li "Prod: Update Needed" at bounding box center [133, 83] width 151 height 29
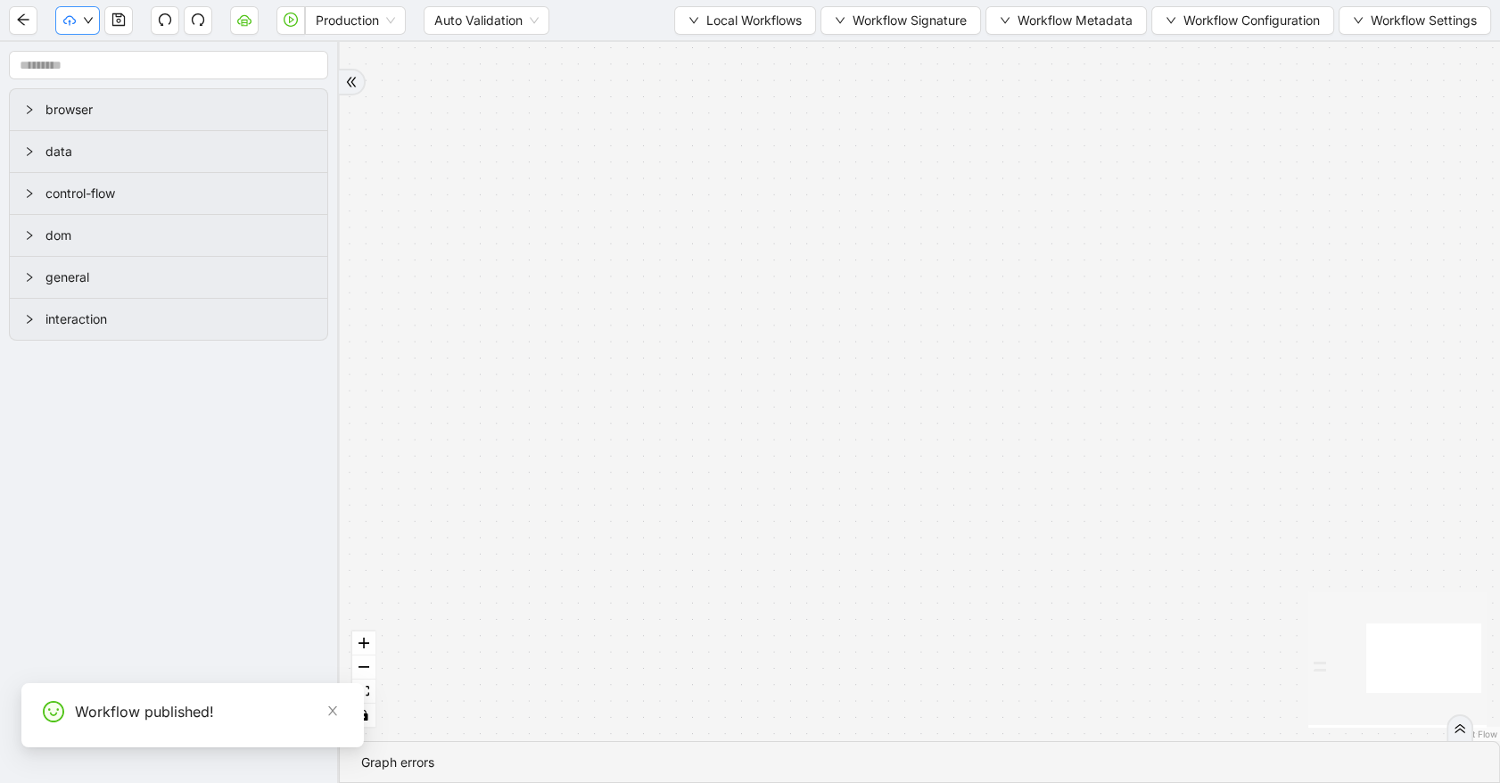
click at [92, 25] on icon "down" at bounding box center [88, 20] width 11 height 11
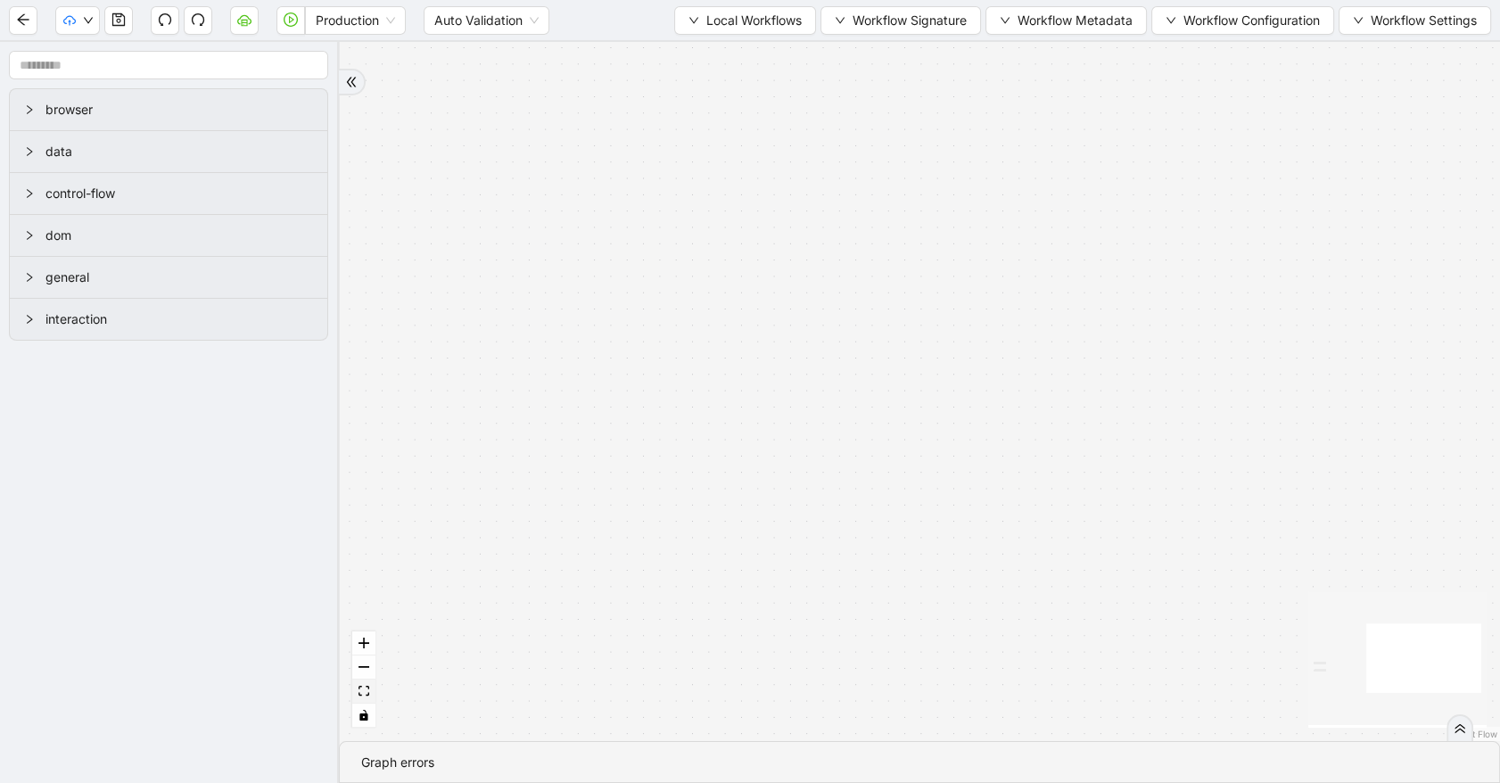
click at [369, 698] on button "fit view" at bounding box center [363, 692] width 23 height 24
